Goal: Information Seeking & Learning: Check status

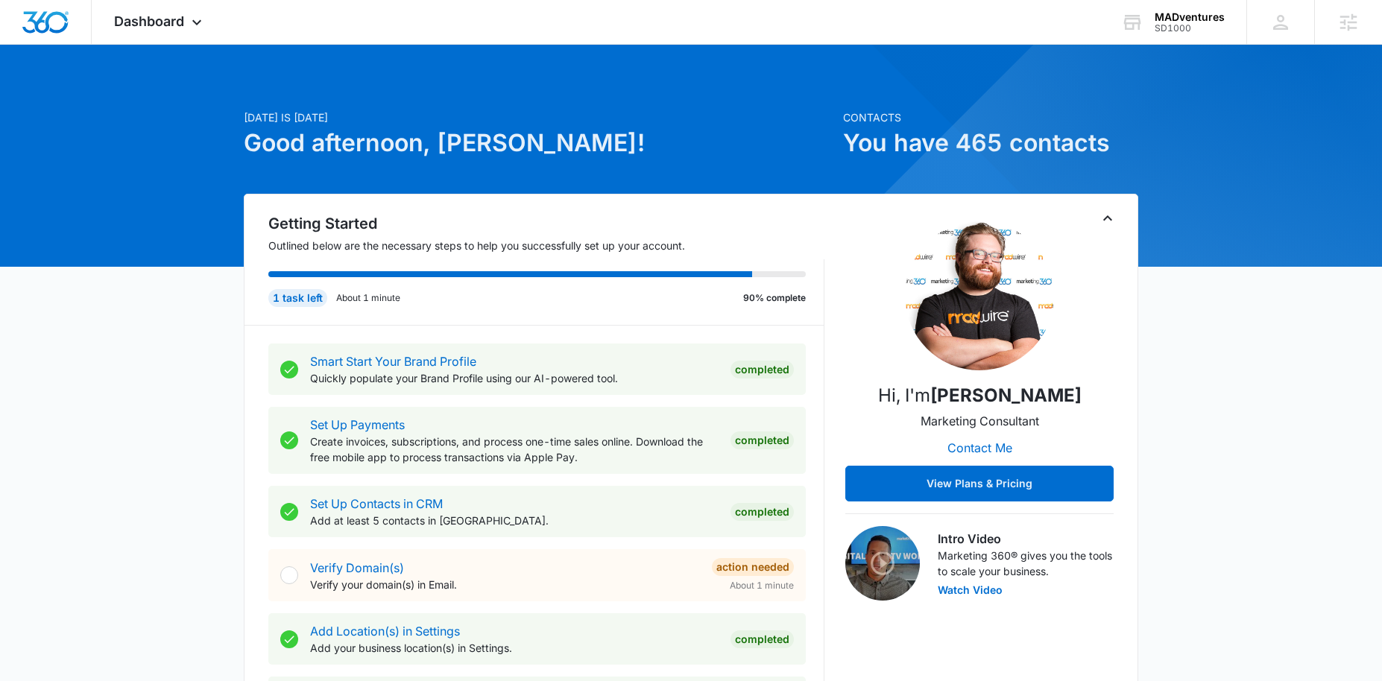
scroll to position [631, 0]
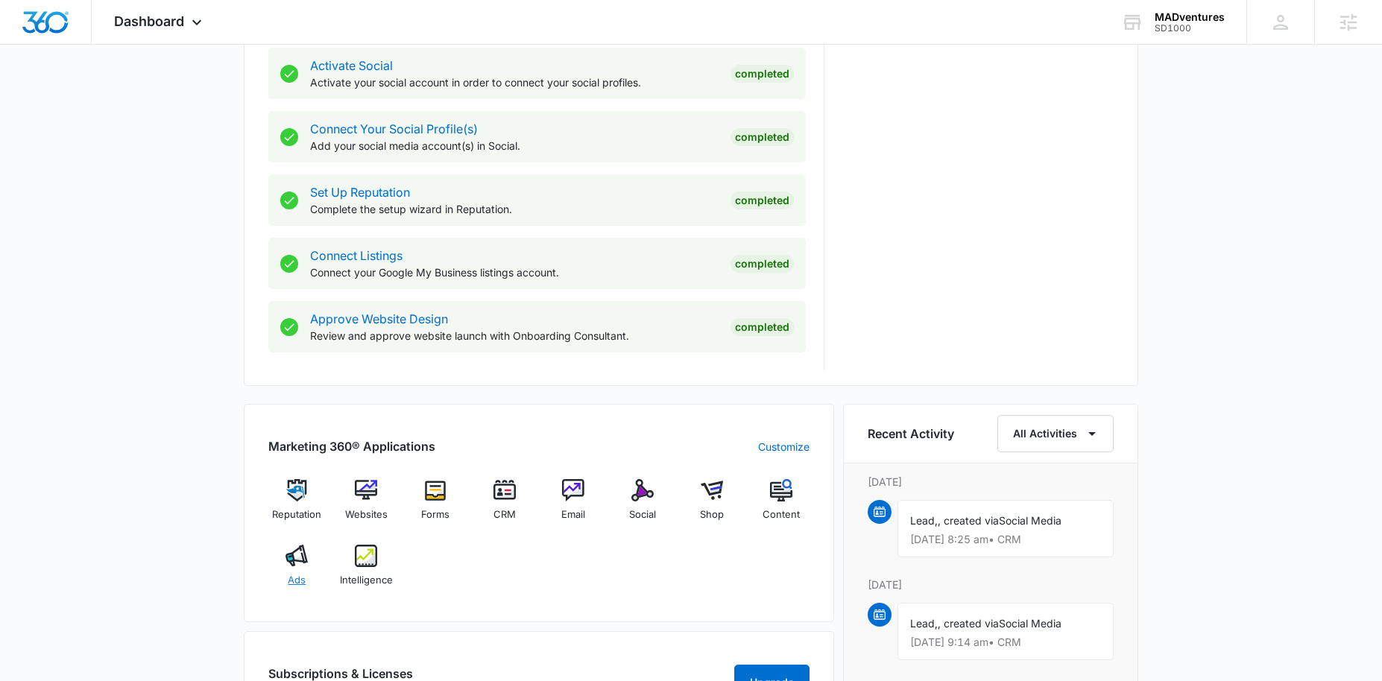
click at [304, 567] on div "Ads" at bounding box center [296, 572] width 57 height 54
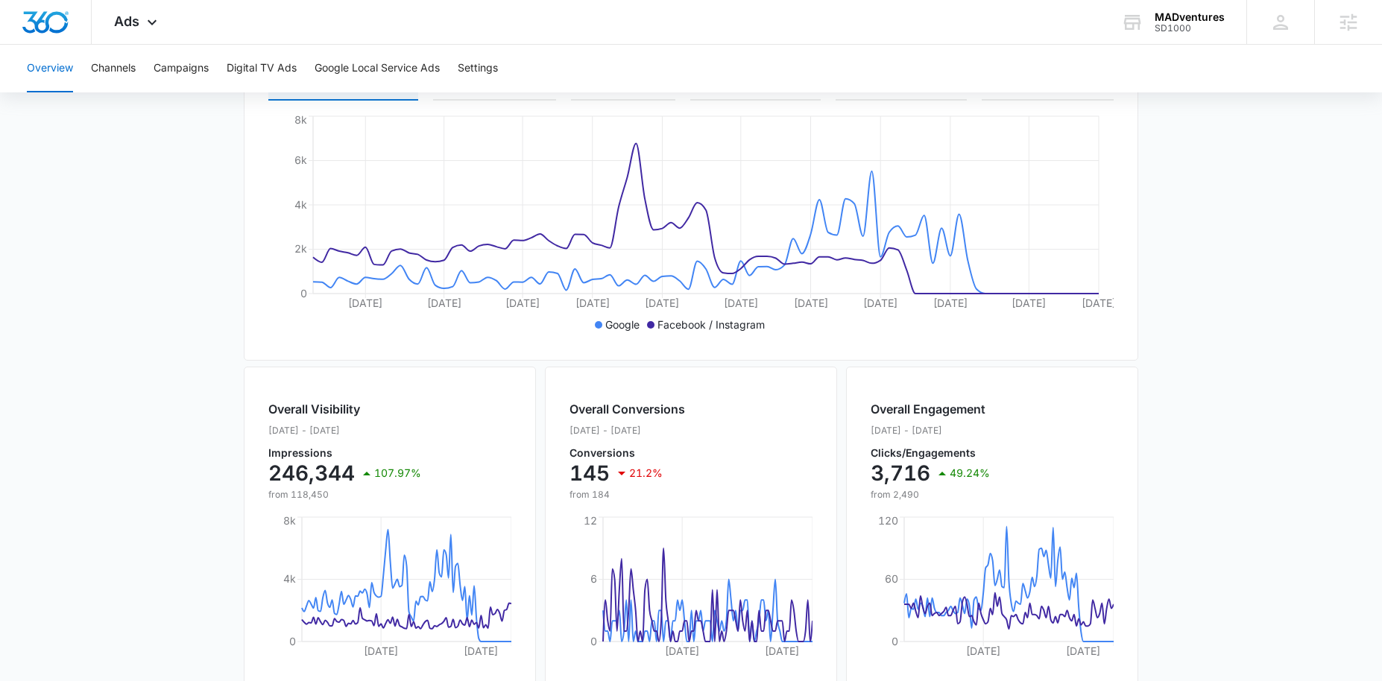
scroll to position [408, 0]
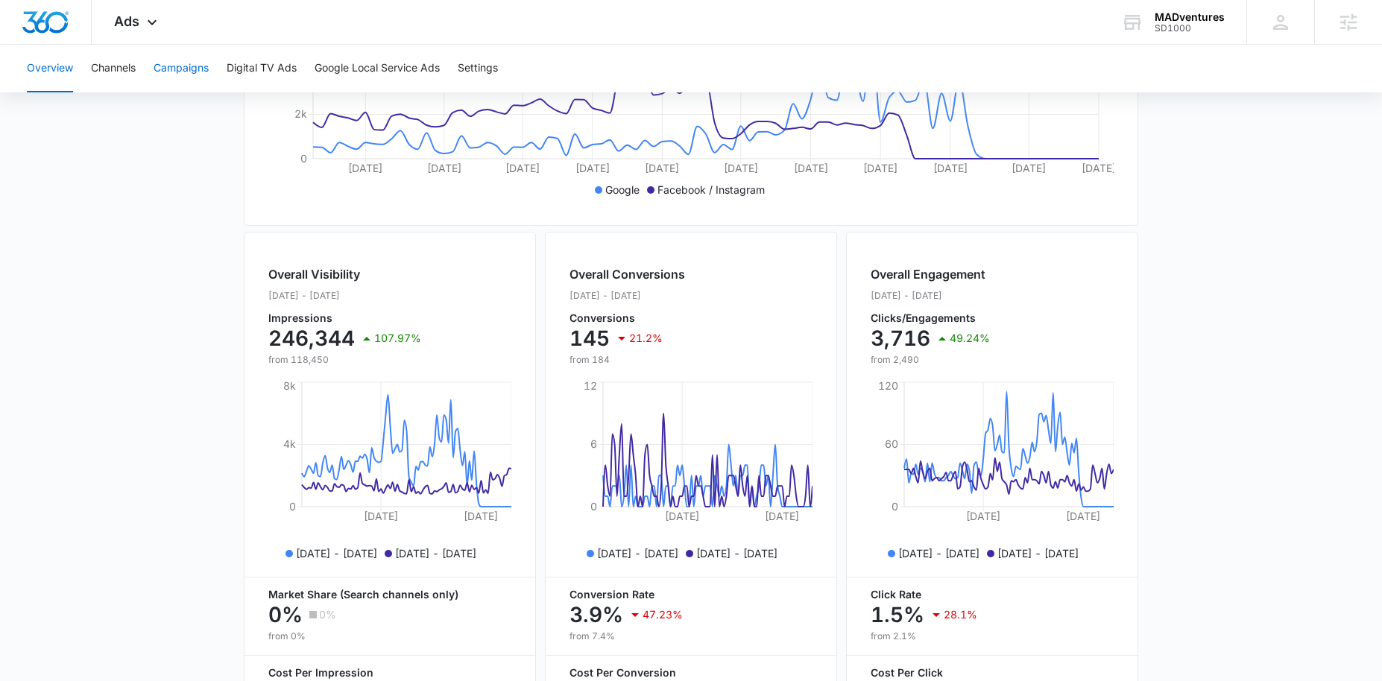
click at [189, 74] on button "Campaigns" at bounding box center [181, 69] width 55 height 48
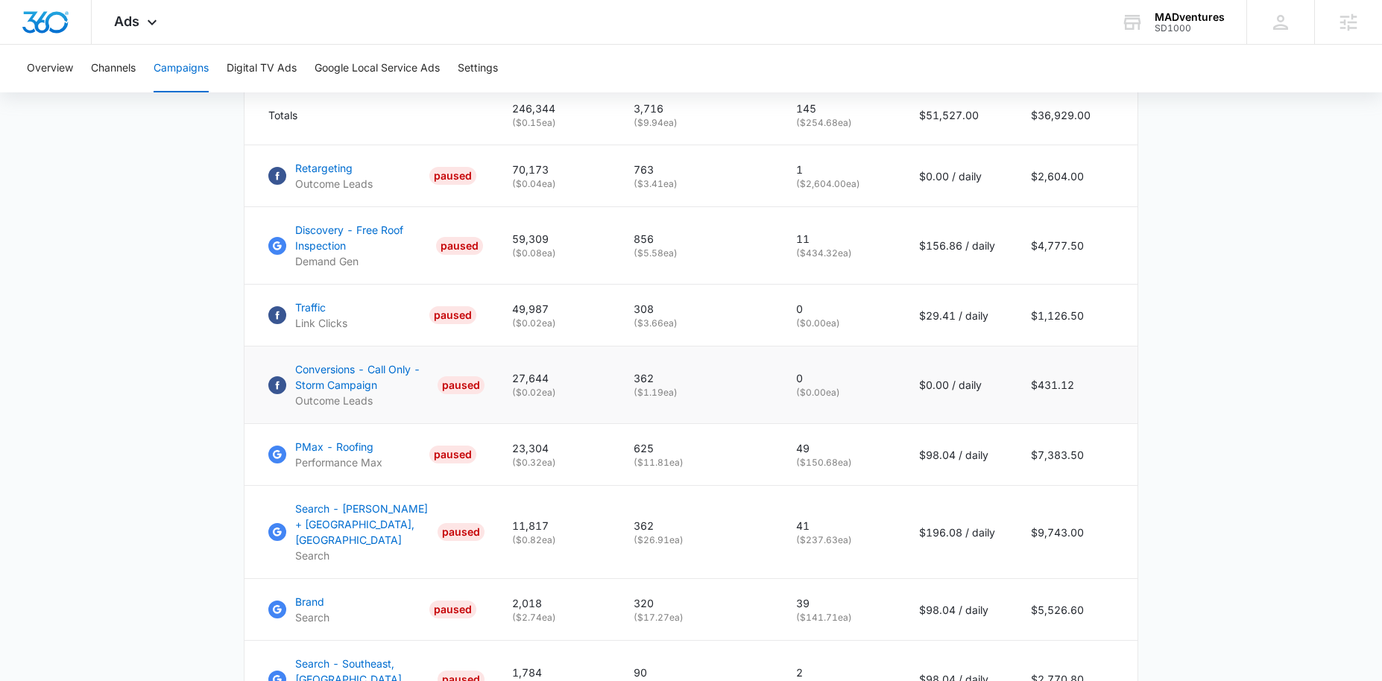
scroll to position [692, 0]
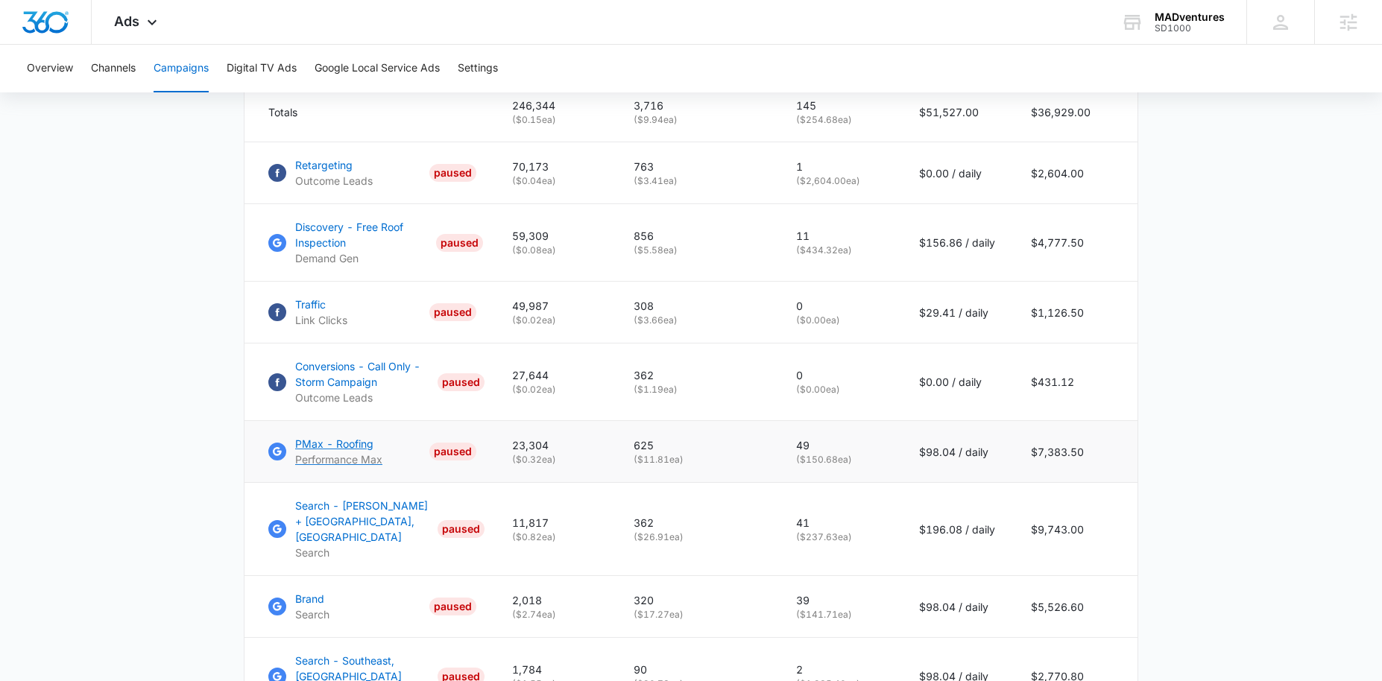
click at [318, 452] on p "PMax - Roofing" at bounding box center [338, 444] width 87 height 16
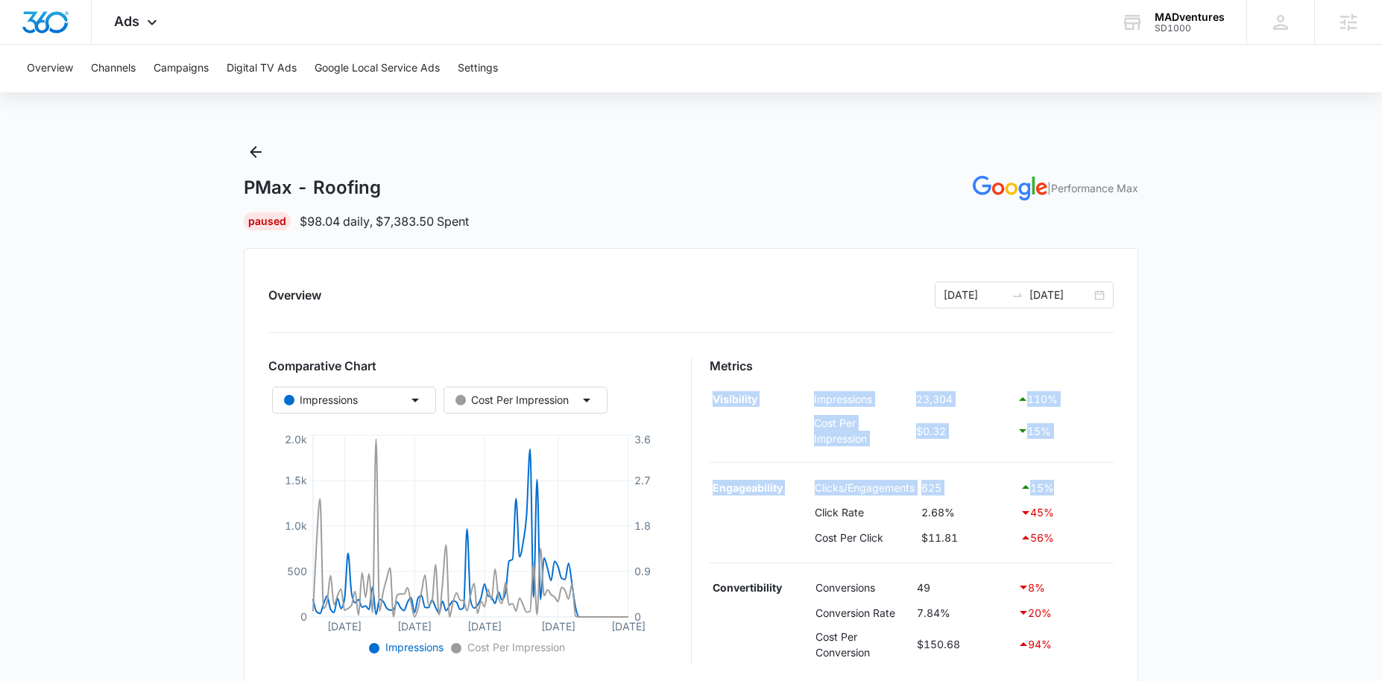
drag, startPoint x: 716, startPoint y: 399, endPoint x: 788, endPoint y: 500, distance: 124.5
click at [788, 500] on div "Metrics Visibility Impressions 23,304 110 % Cost Per Impression $0.32 15 % Enga…" at bounding box center [912, 510] width 405 height 307
click at [1231, 461] on main "PMax - Roofing | Performance Max Paused $98.04 daily , $7,383.50 Spent Overview…" at bounding box center [691, 612] width 1382 height 945
drag, startPoint x: 716, startPoint y: 393, endPoint x: 761, endPoint y: 394, distance: 44.8
click at [761, 394] on td "Visibility" at bounding box center [760, 399] width 101 height 25
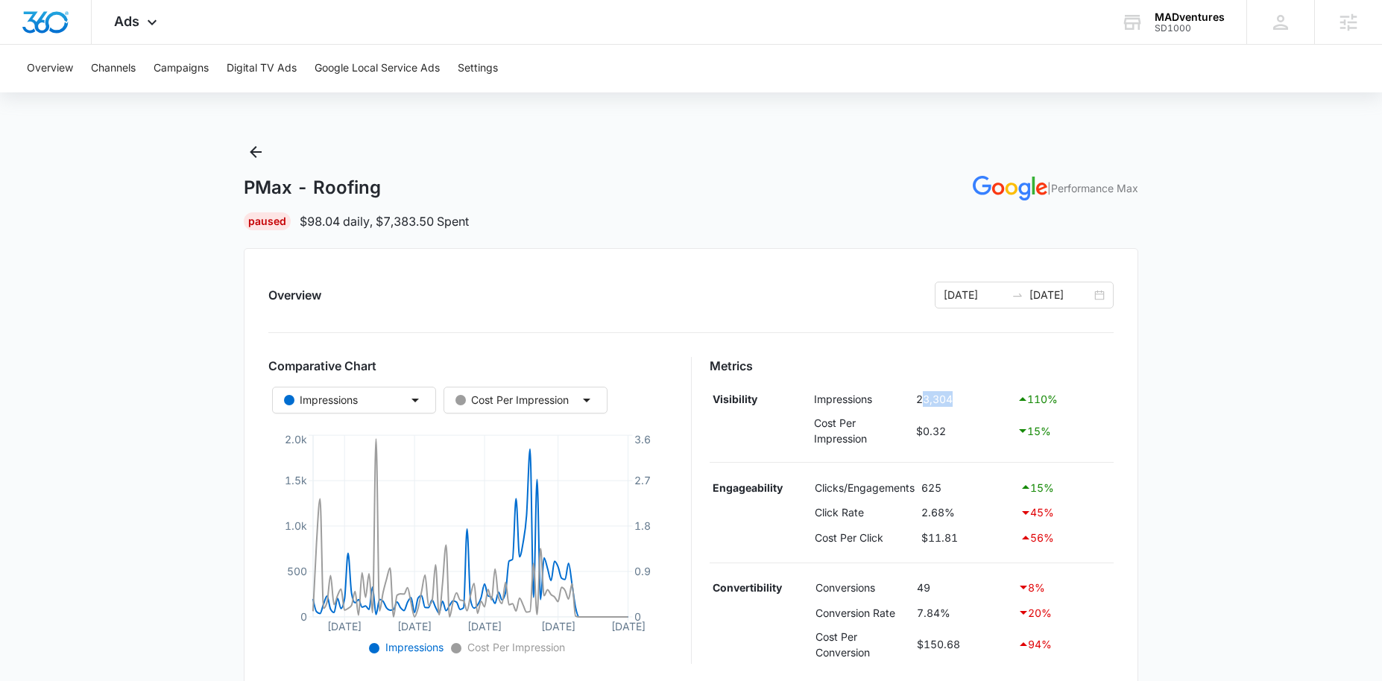
drag, startPoint x: 924, startPoint y: 397, endPoint x: 956, endPoint y: 397, distance: 32.1
click at [956, 397] on td "23,304" at bounding box center [962, 399] width 101 height 25
drag, startPoint x: 921, startPoint y: 513, endPoint x: 959, endPoint y: 514, distance: 37.3
click at [959, 514] on td "2.68%" at bounding box center [967, 512] width 98 height 25
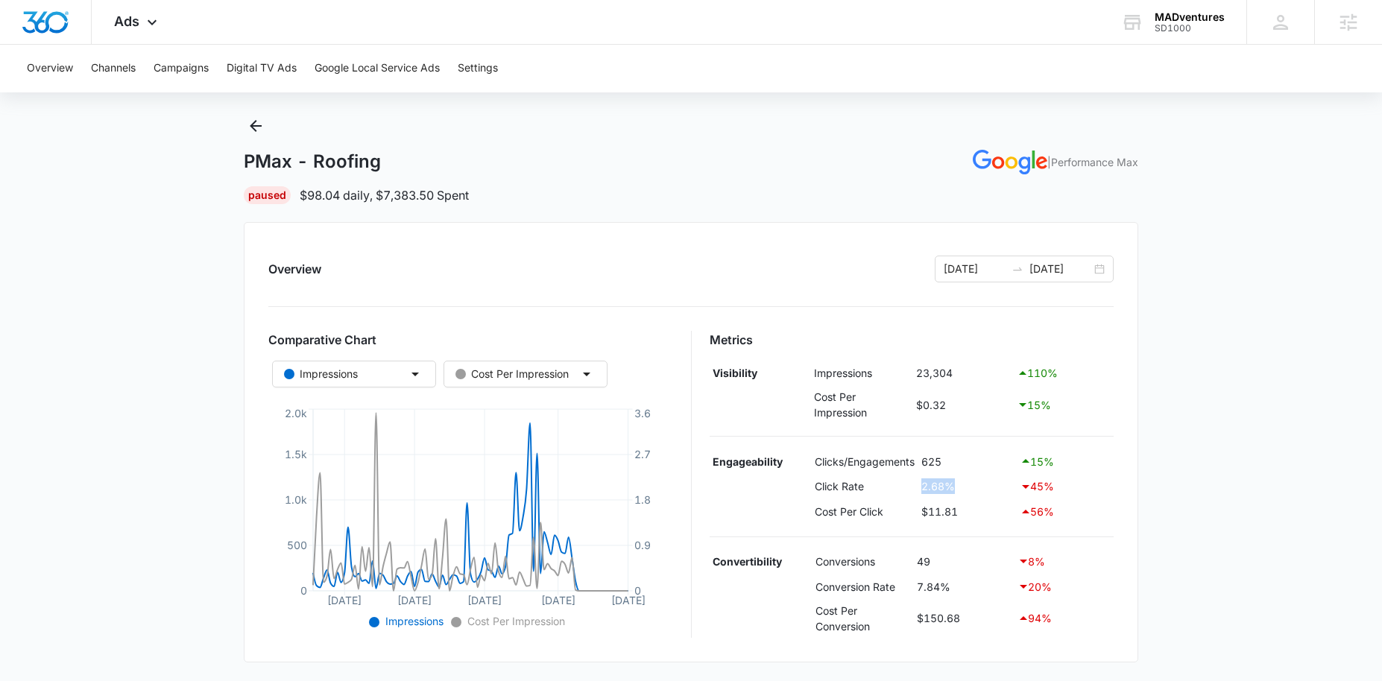
scroll to position [28, 0]
drag, startPoint x: 919, startPoint y: 562, endPoint x: 940, endPoint y: 563, distance: 20.9
click at [940, 563] on tr "Convertibility Conversions 49 8 %" at bounding box center [912, 560] width 405 height 25
drag, startPoint x: 909, startPoint y: 611, endPoint x: 983, endPoint y: 625, distance: 75.0
click at [983, 625] on tr "Cost Per Conversion $150.68 94 %" at bounding box center [912, 617] width 405 height 39
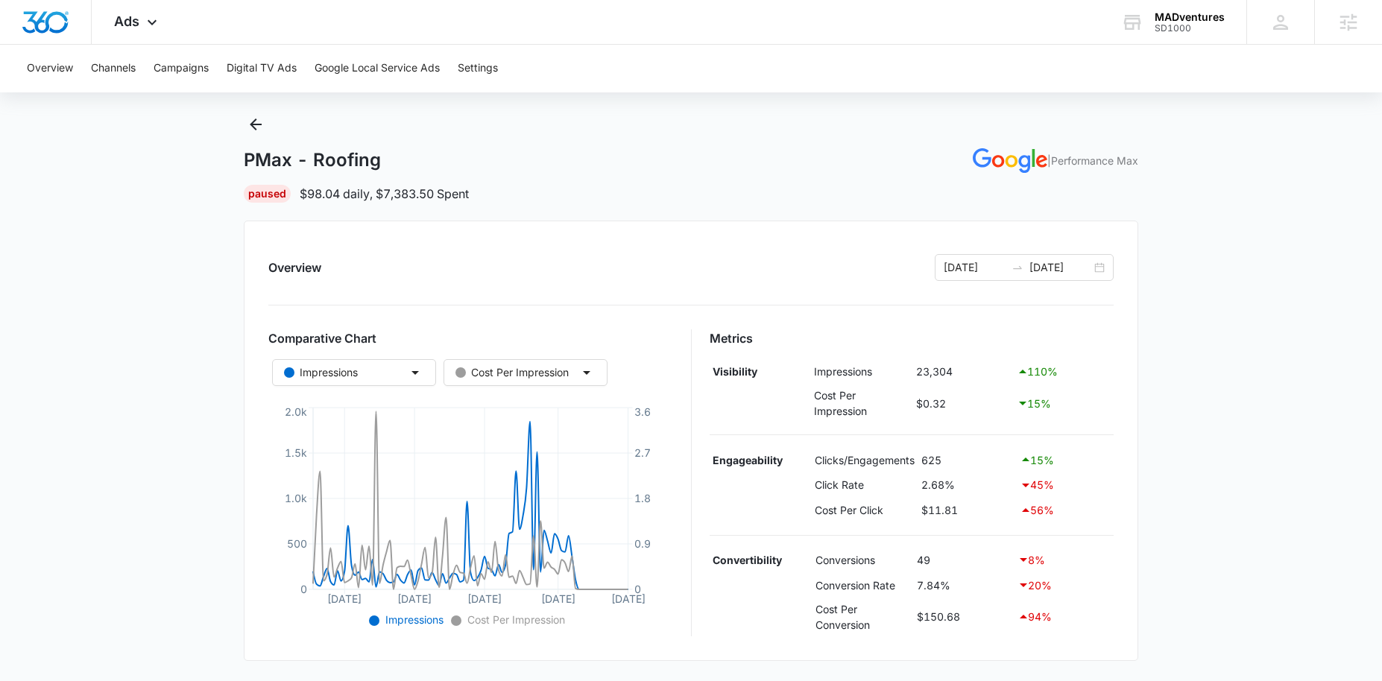
click at [1177, 437] on main "PMax - Roofing | Performance Max Paused $98.04 daily , $7,383.50 Spent Overview…" at bounding box center [691, 585] width 1382 height 945
drag, startPoint x: 484, startPoint y: 192, endPoint x: 382, endPoint y: 192, distance: 101.4
click at [382, 192] on div "Paused $98.04 daily , $7,383.50 Spent" at bounding box center [691, 194] width 895 height 18
drag, startPoint x: 373, startPoint y: 195, endPoint x: 305, endPoint y: 195, distance: 68.6
click at [305, 195] on p "$98.04 daily , $7,383.50 Spent" at bounding box center [384, 194] width 169 height 18
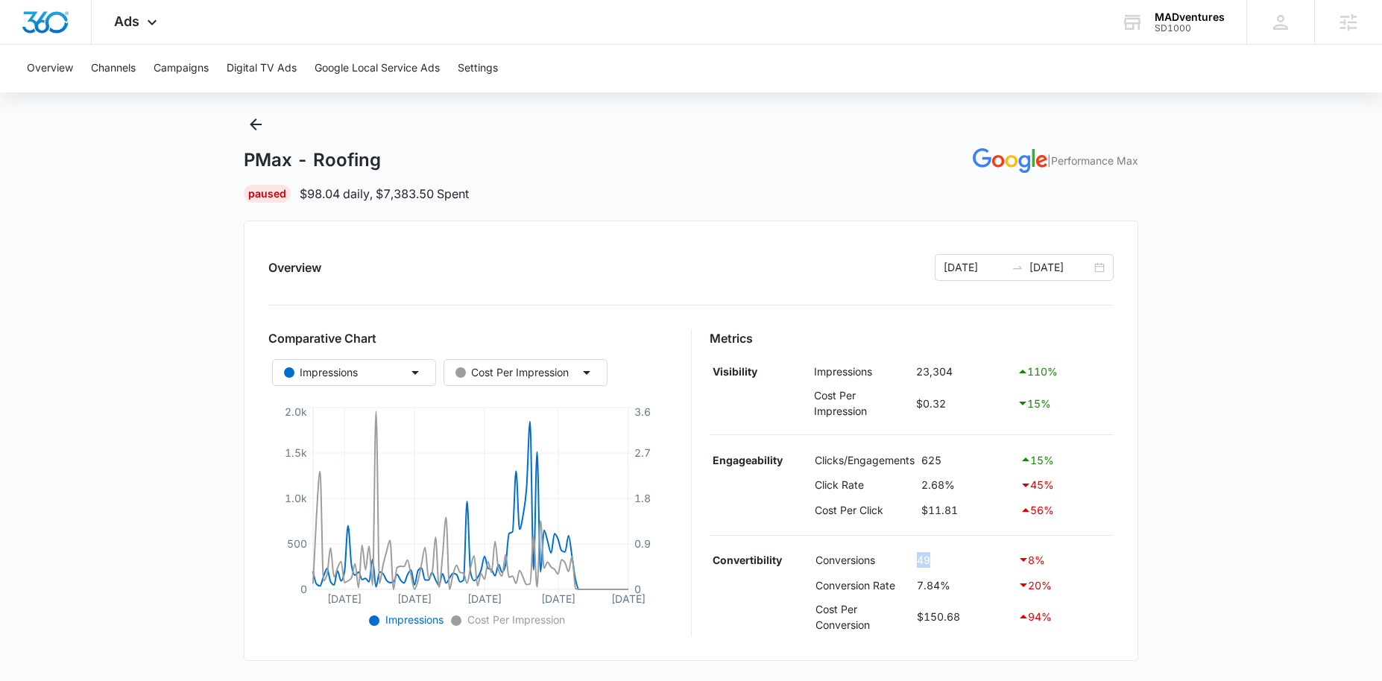
drag, startPoint x: 931, startPoint y: 555, endPoint x: 894, endPoint y: 561, distance: 37.7
click at [894, 561] on tr "Convertibility Conversions 49 8 %" at bounding box center [912, 560] width 405 height 25
click at [128, 11] on div "Ads Apps Reputation Websites Forms CRM Email Social Shop Content Ads Intelligen…" at bounding box center [138, 22] width 92 height 44
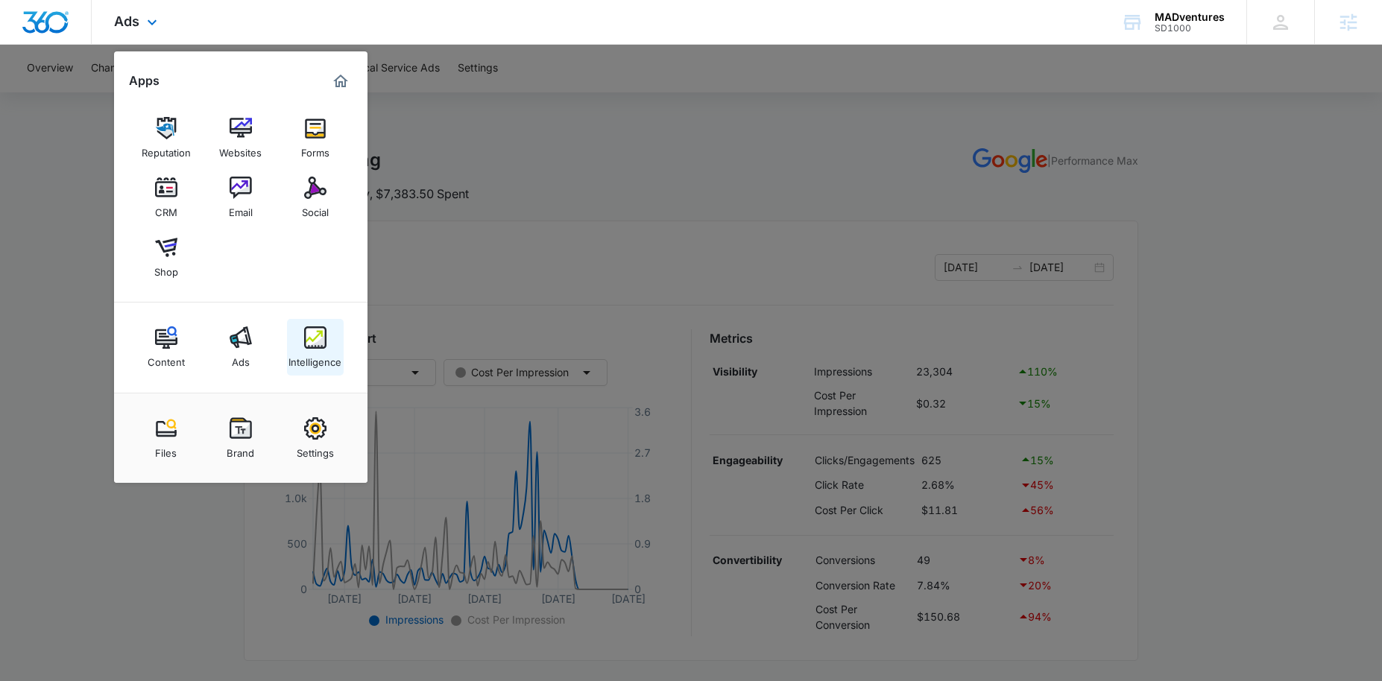
click at [321, 333] on img at bounding box center [315, 338] width 22 height 22
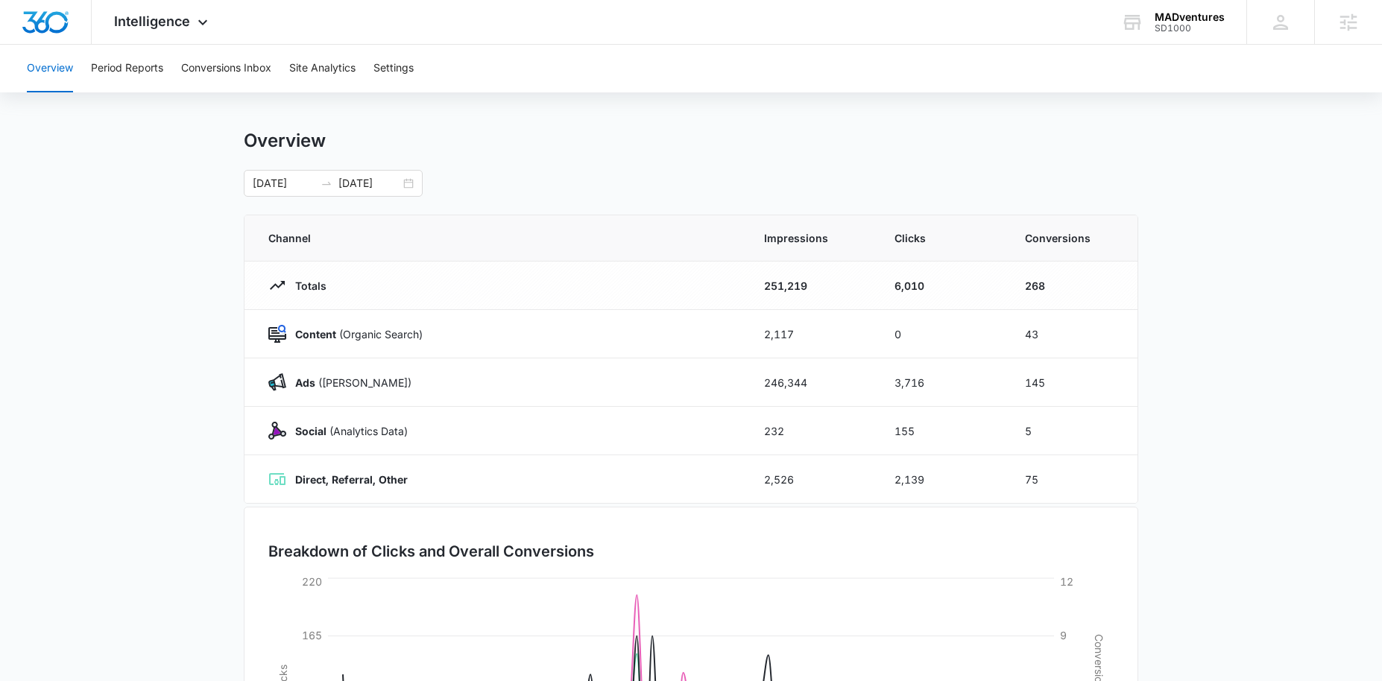
scroll to position [11, 0]
drag, startPoint x: 1055, startPoint y: 286, endPoint x: 1011, endPoint y: 280, distance: 44.4
click at [1011, 280] on td "268" at bounding box center [1072, 285] width 130 height 48
click at [1225, 258] on main "Overview [DATE] [DATE] Channel Impressions Clicks Conversions Totals 251,219 6,…" at bounding box center [691, 520] width 1382 height 783
click at [143, 78] on button "Period Reports" at bounding box center [127, 69] width 72 height 48
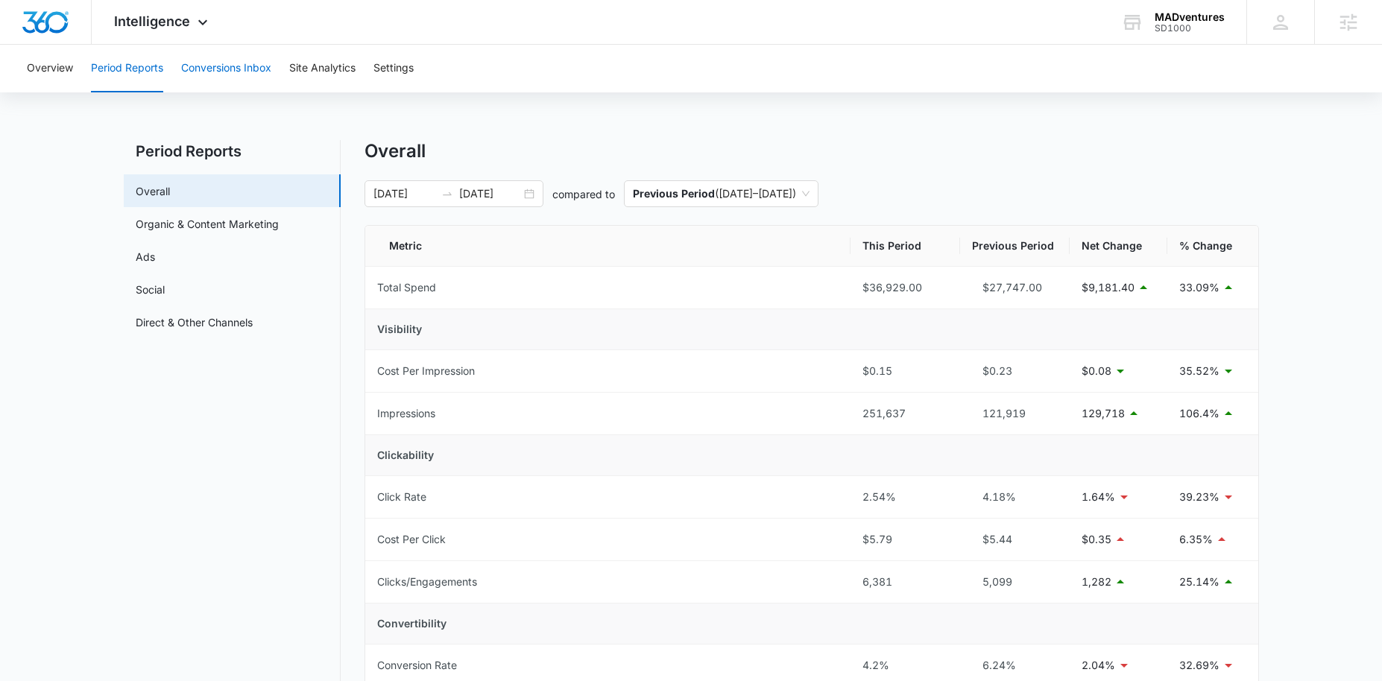
click at [222, 72] on button "Conversions Inbox" at bounding box center [226, 69] width 90 height 48
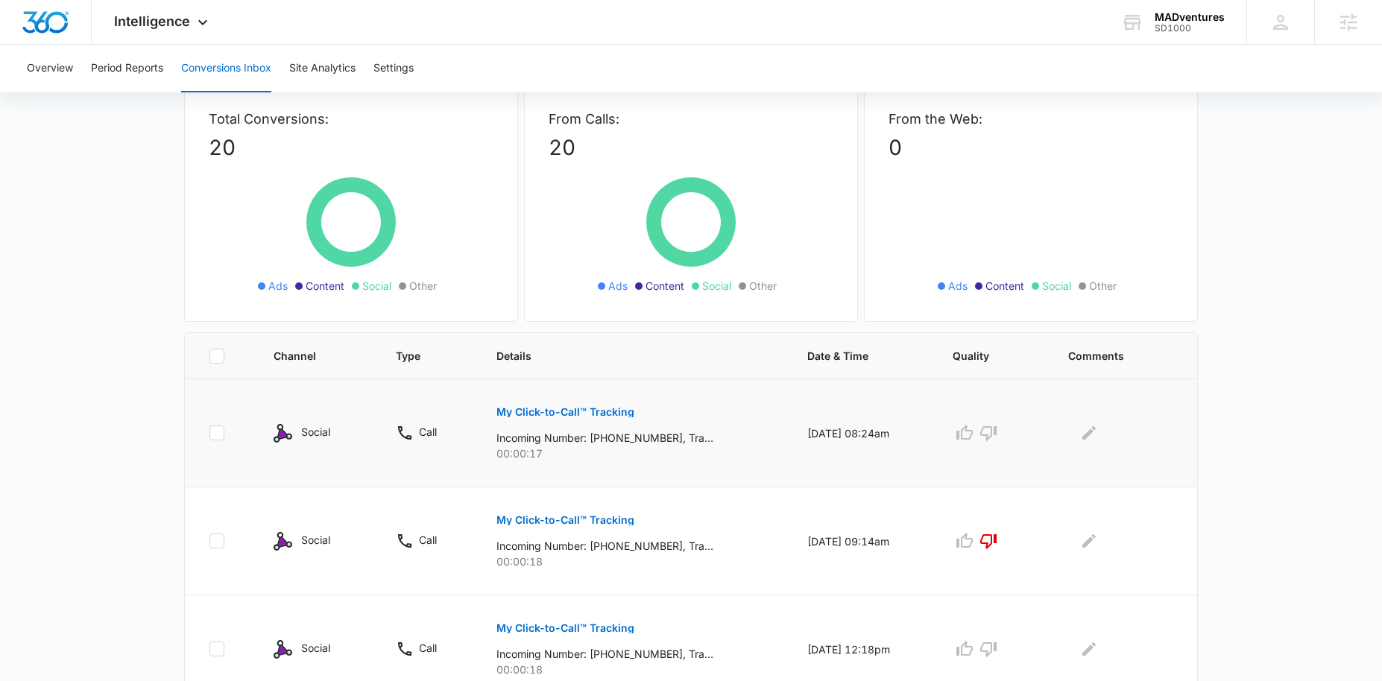
scroll to position [64, 0]
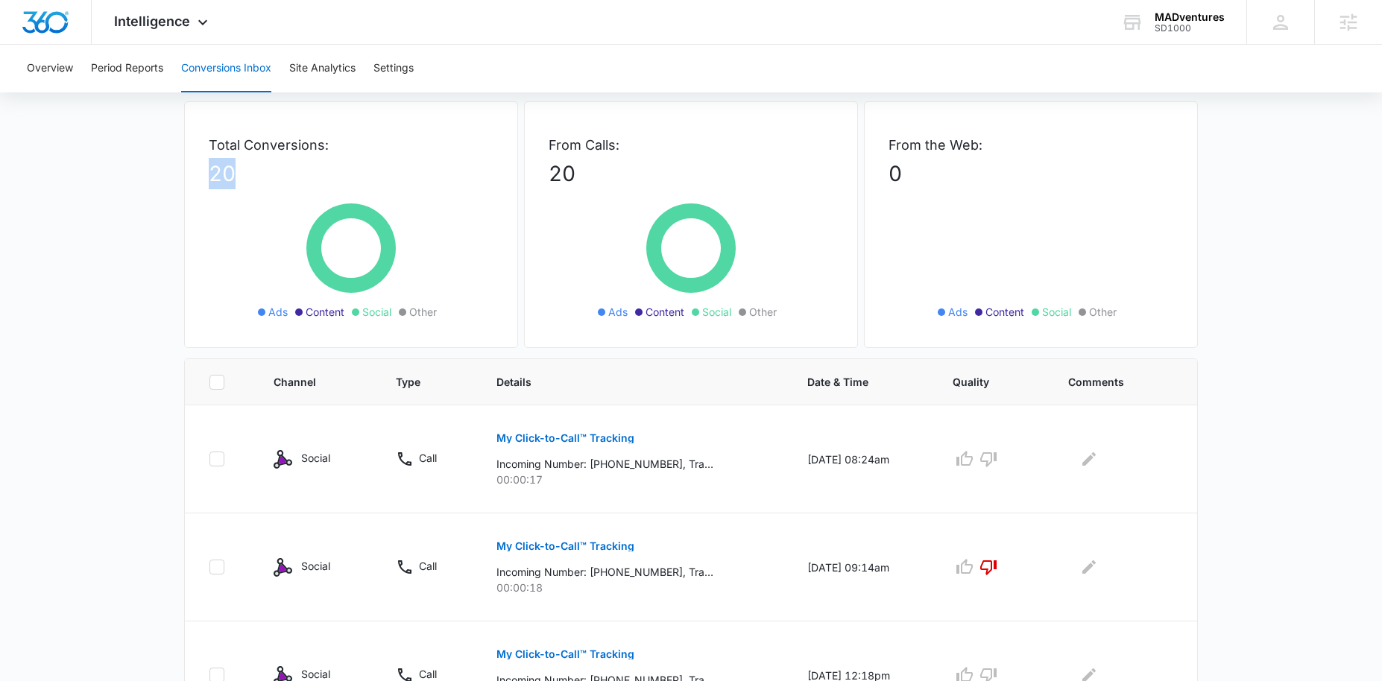
drag, startPoint x: 238, startPoint y: 180, endPoint x: 192, endPoint y: 180, distance: 45.5
click at [192, 180] on div "Total Conversions: 20 Ads Content Social Other" at bounding box center [351, 224] width 334 height 247
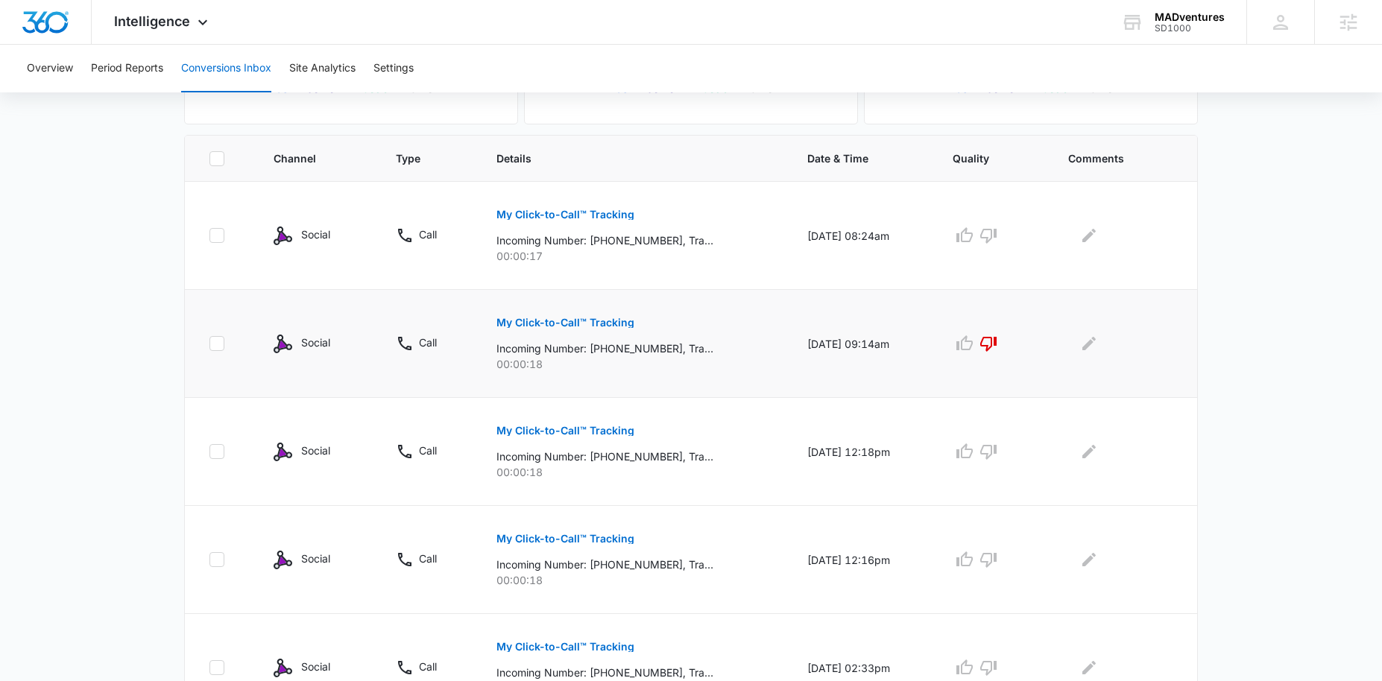
scroll to position [324, 0]
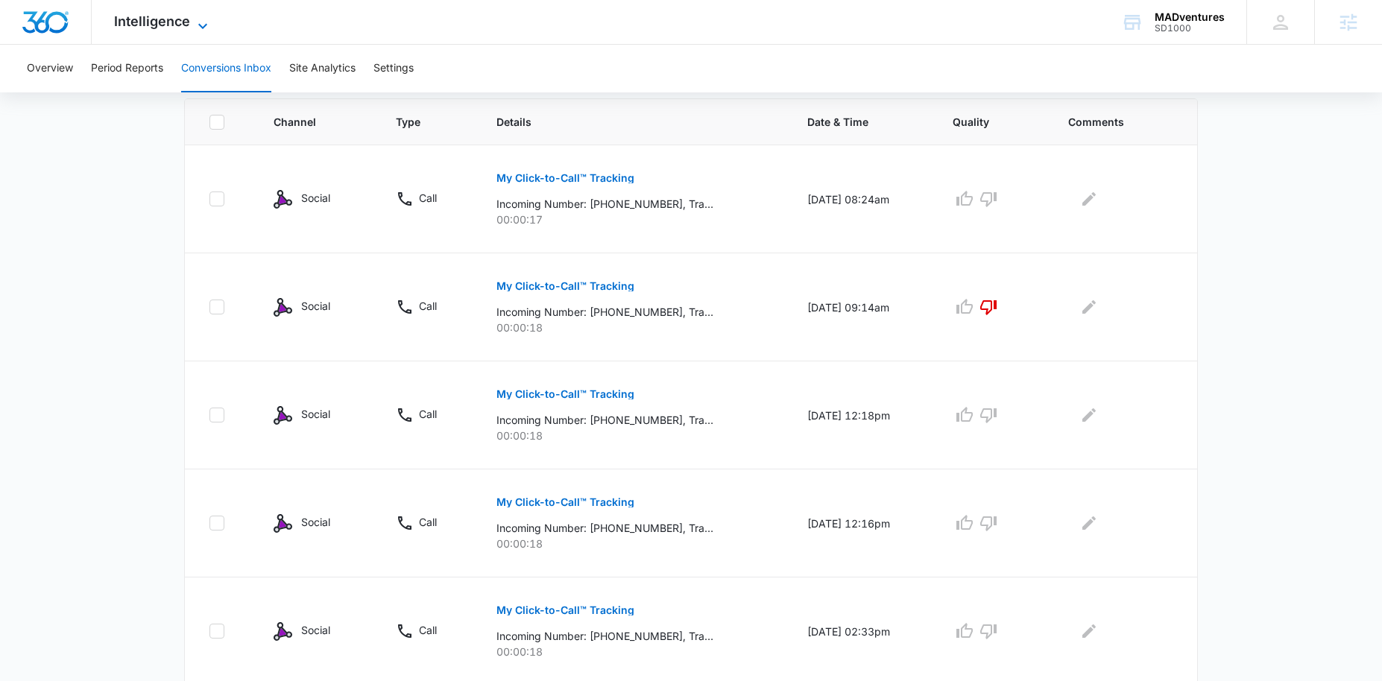
click at [204, 28] on icon at bounding box center [203, 26] width 18 height 18
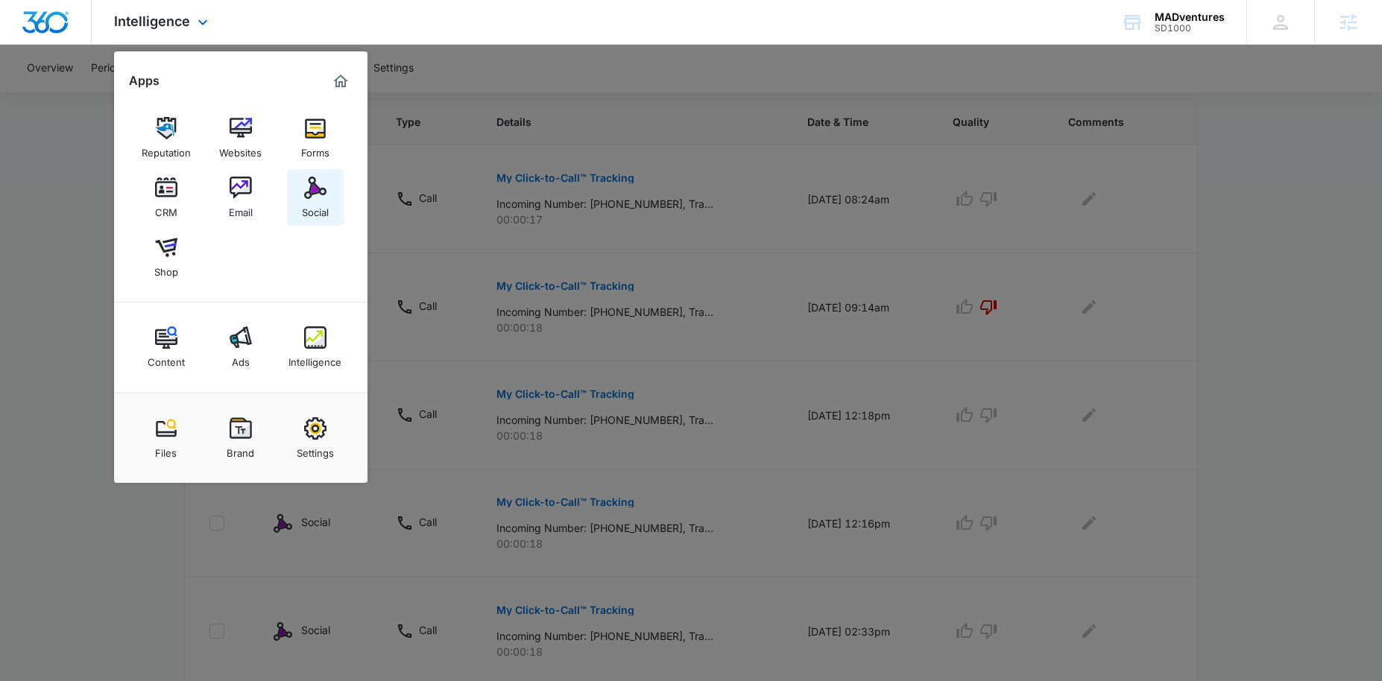
click at [325, 199] on div "Social" at bounding box center [315, 208] width 27 height 19
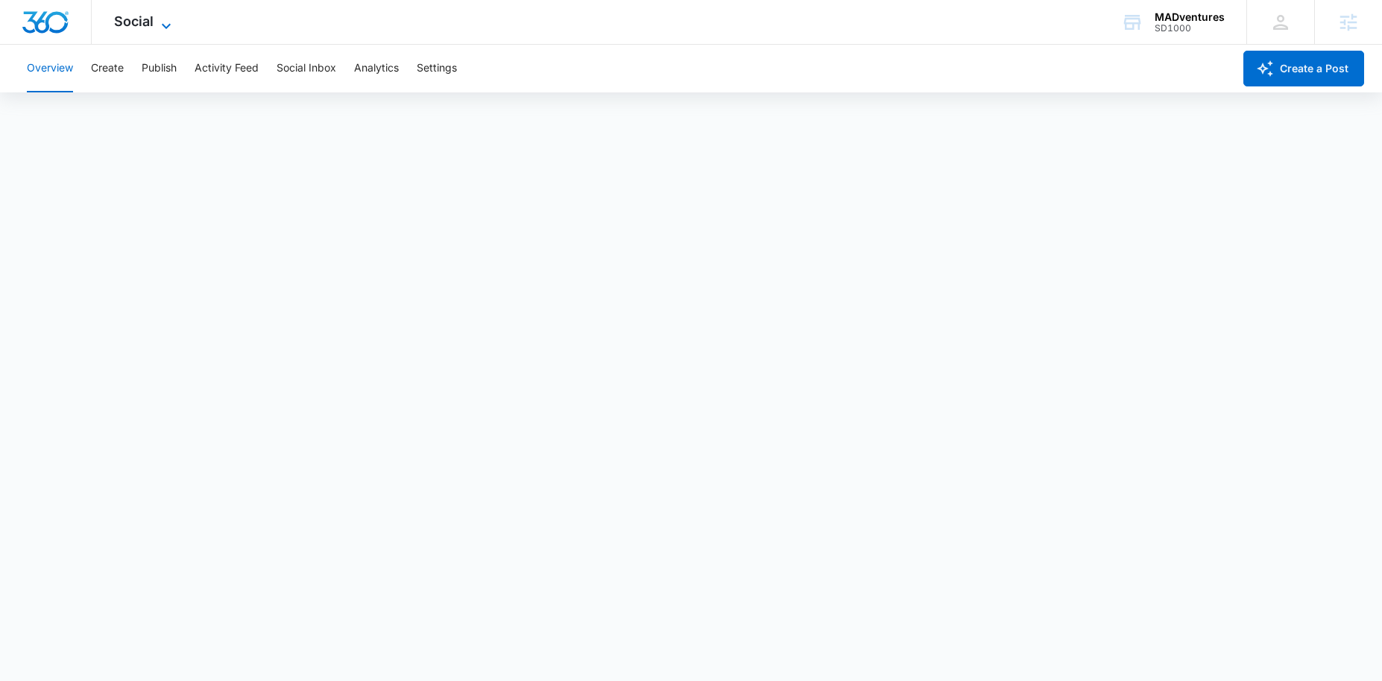
click at [123, 27] on span "Social" at bounding box center [134, 21] width 40 height 16
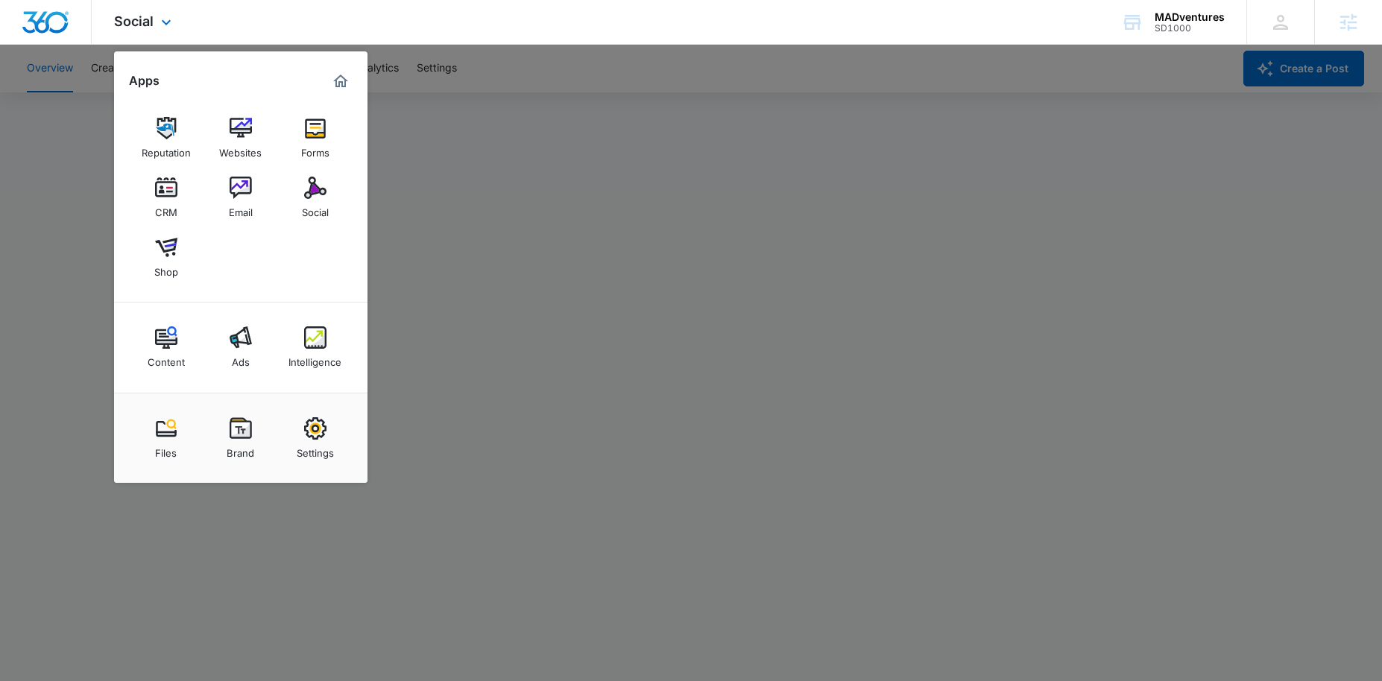
click at [333, 82] on img "Marketing 360® Dashboard" at bounding box center [341, 81] width 18 height 18
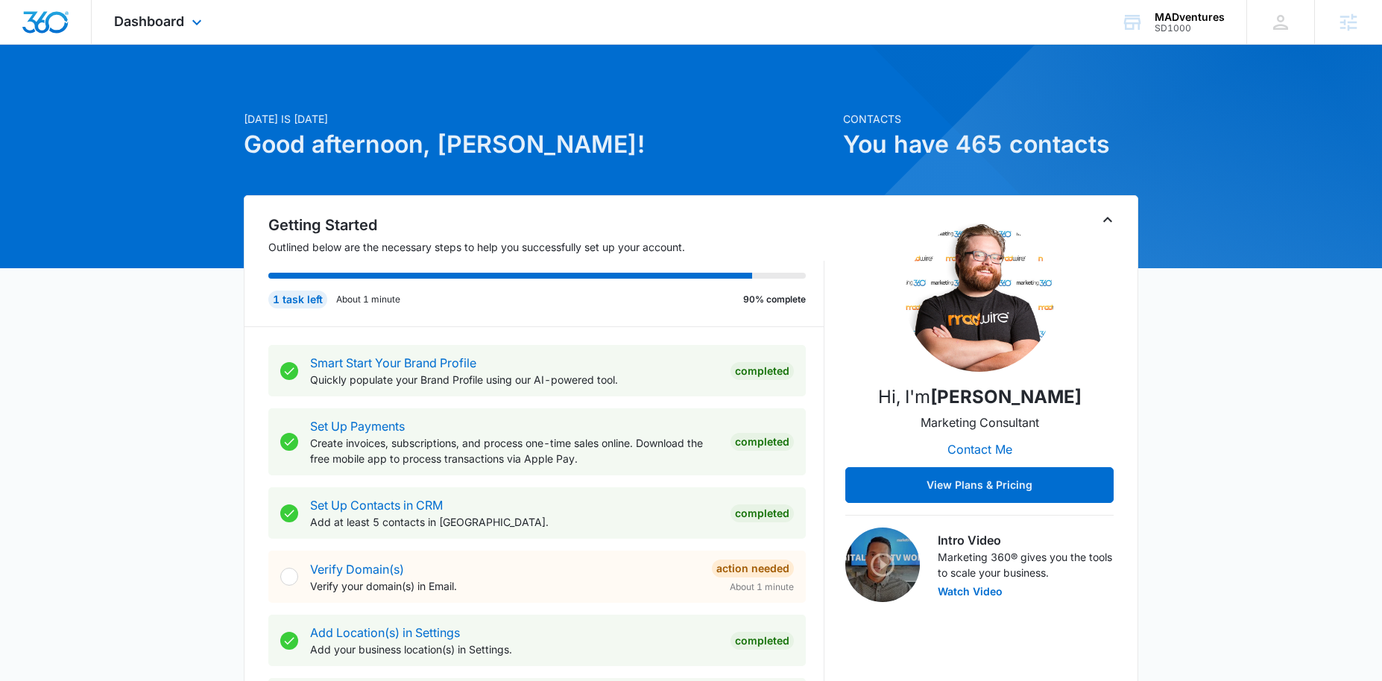
click at [158, 31] on div "Dashboard Apps Reputation Websites Forms CRM Email Social Shop Content Ads Inte…" at bounding box center [160, 22] width 136 height 44
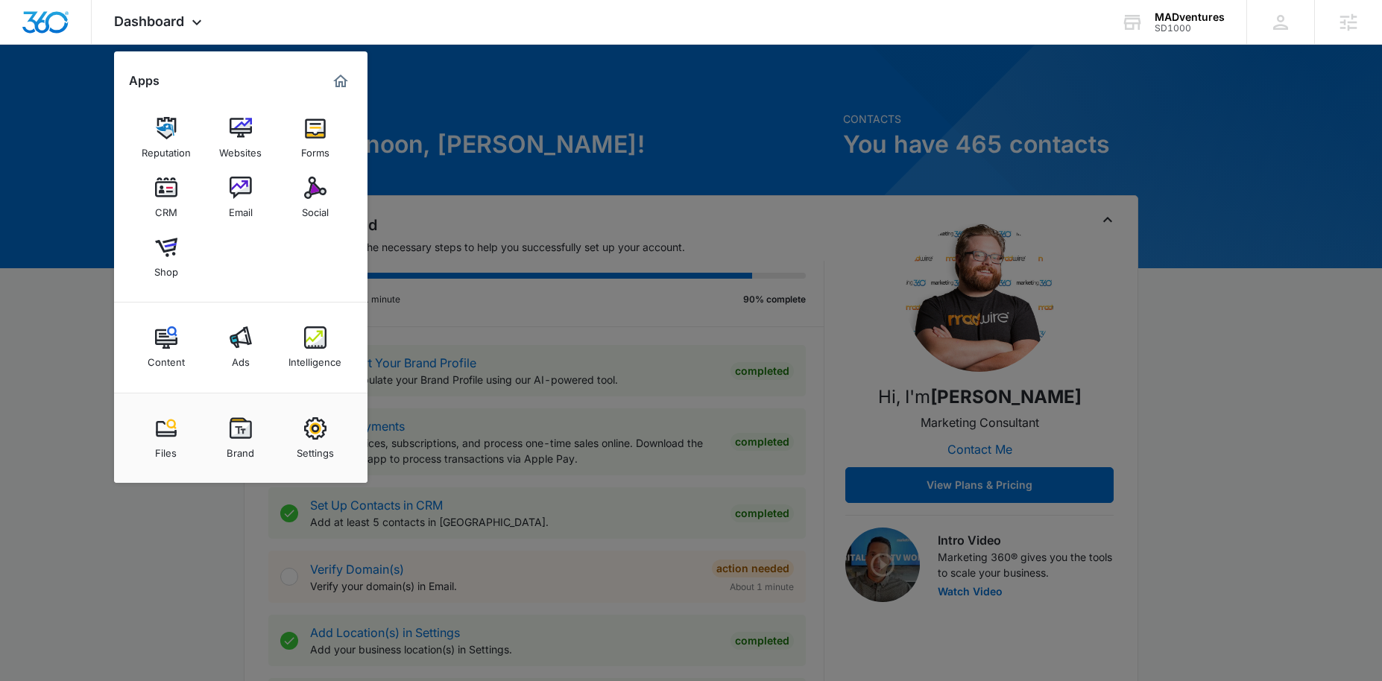
click at [72, 147] on div at bounding box center [691, 340] width 1382 height 681
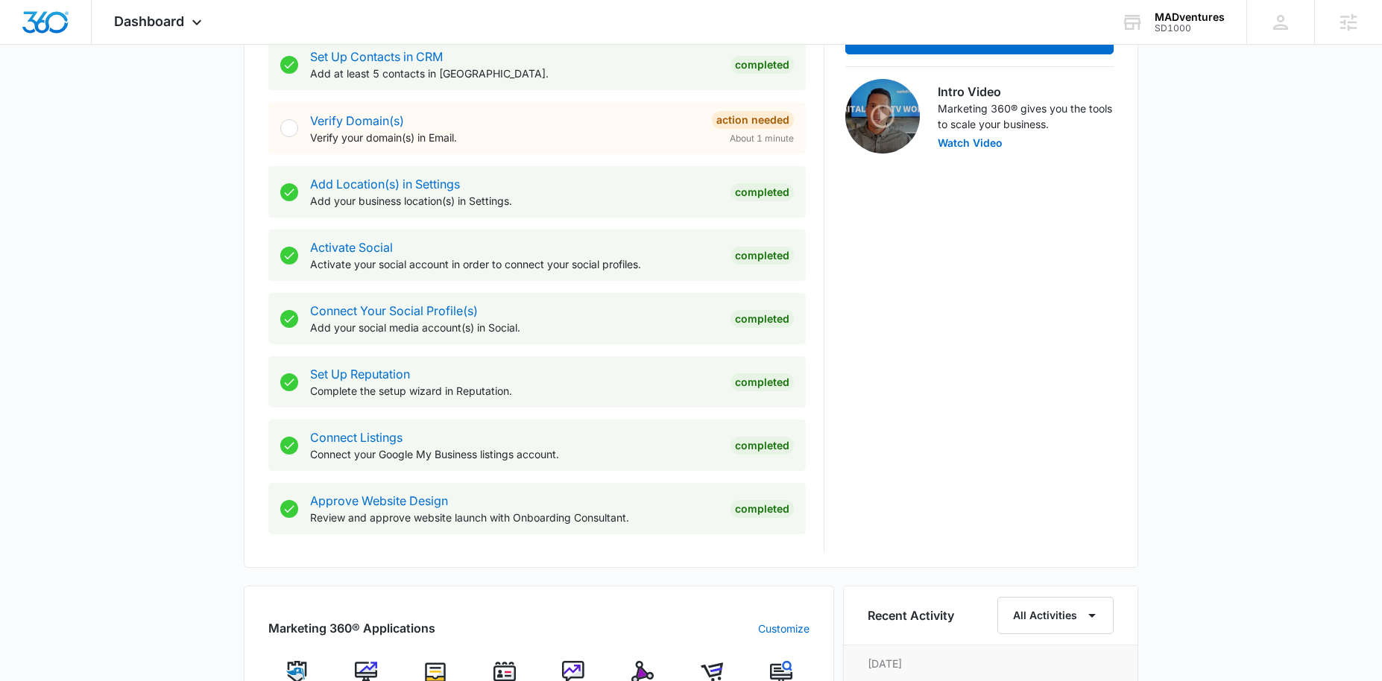
scroll to position [557, 0]
